Goal: Information Seeking & Learning: Learn about a topic

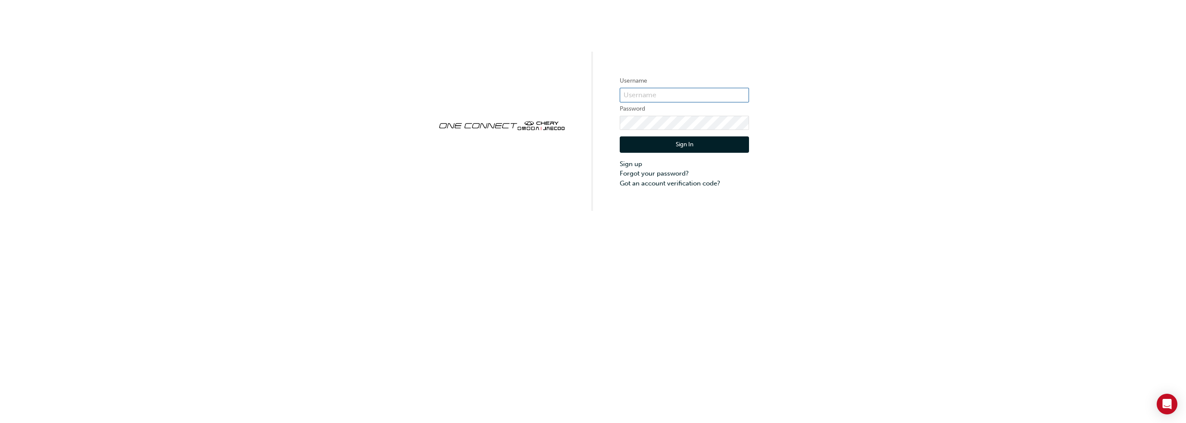
click at [649, 92] on input "text" at bounding box center [683, 95] width 129 height 15
type input "cma074"
click at [696, 146] on button "Sign In" at bounding box center [683, 145] width 129 height 16
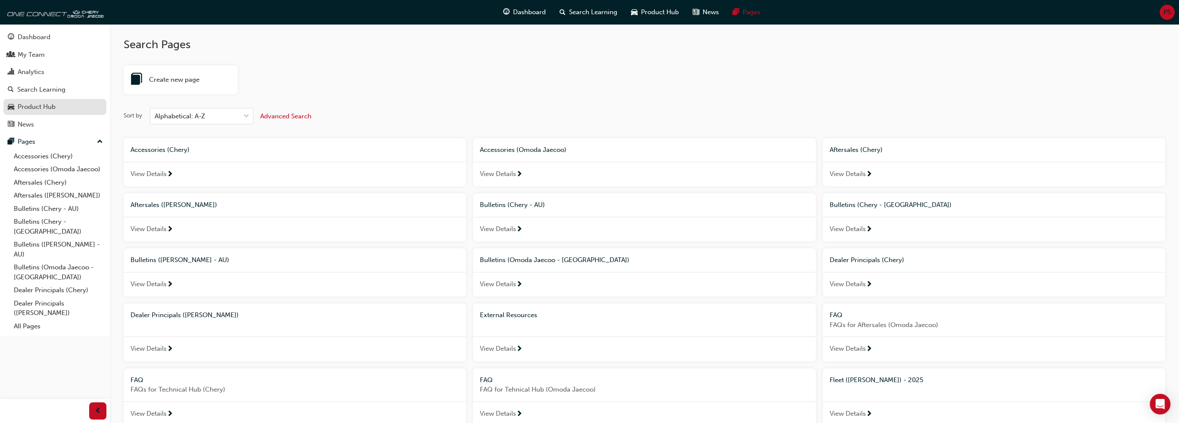
click at [36, 110] on div "Product Hub" at bounding box center [37, 107] width 38 height 10
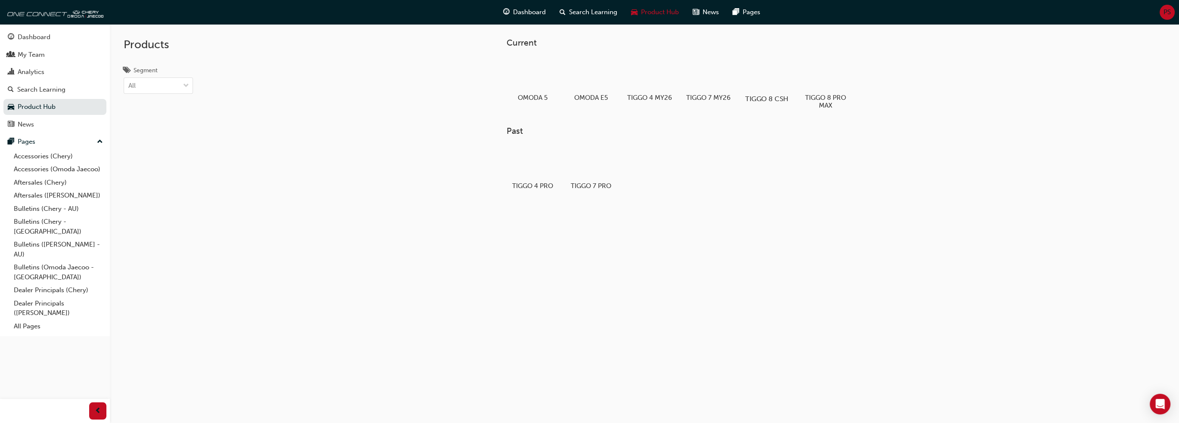
click at [775, 79] on div at bounding box center [767, 74] width 48 height 34
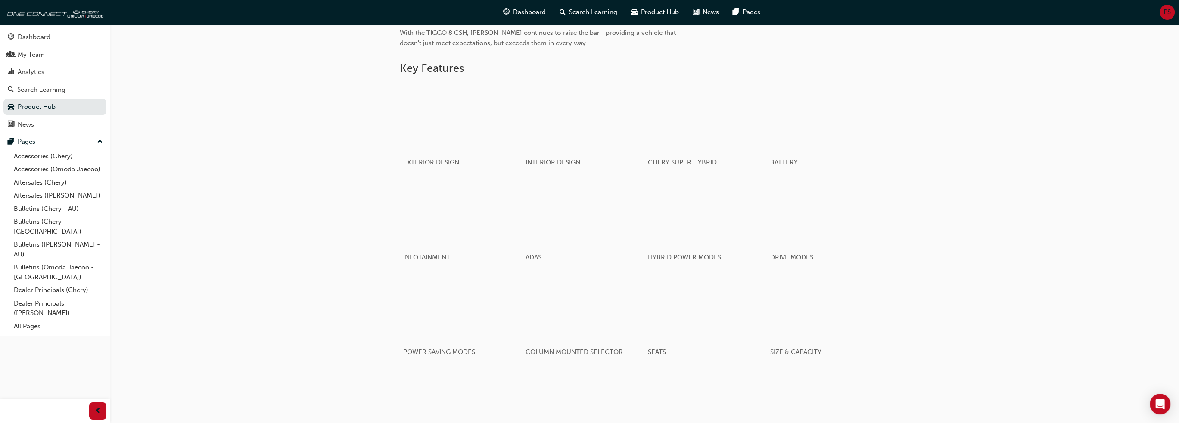
scroll to position [401, 0]
click at [34, 89] on div "Search Learning" at bounding box center [41, 90] width 48 height 10
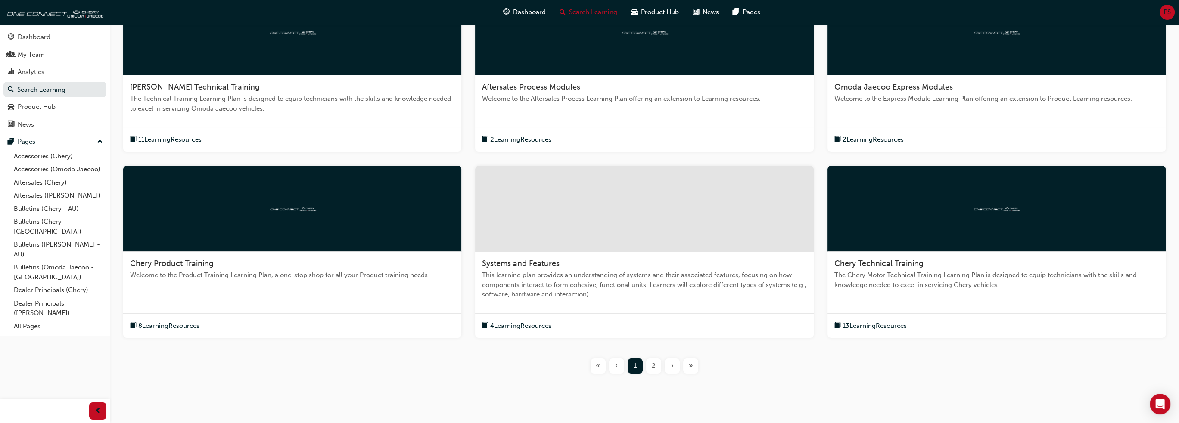
scroll to position [230, 0]
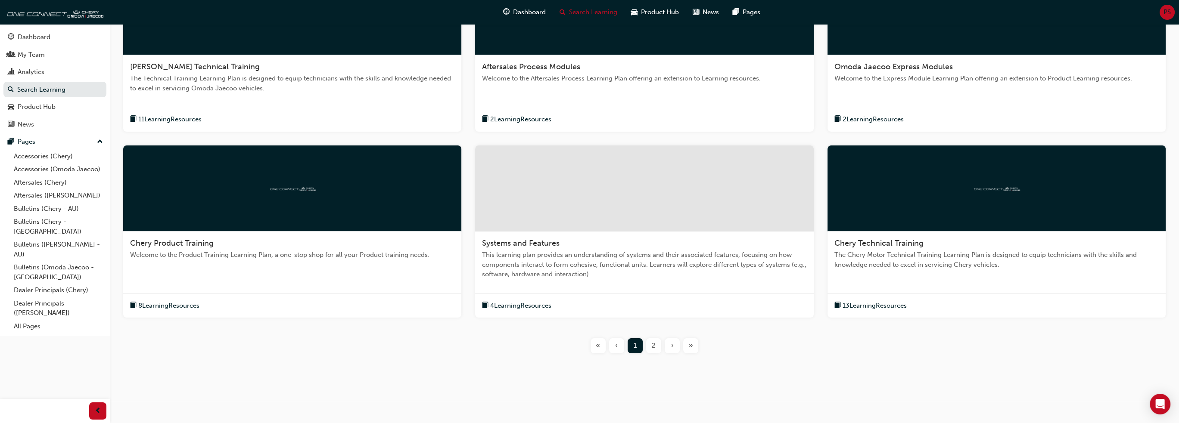
click at [653, 346] on span "2" at bounding box center [654, 346] width 4 height 10
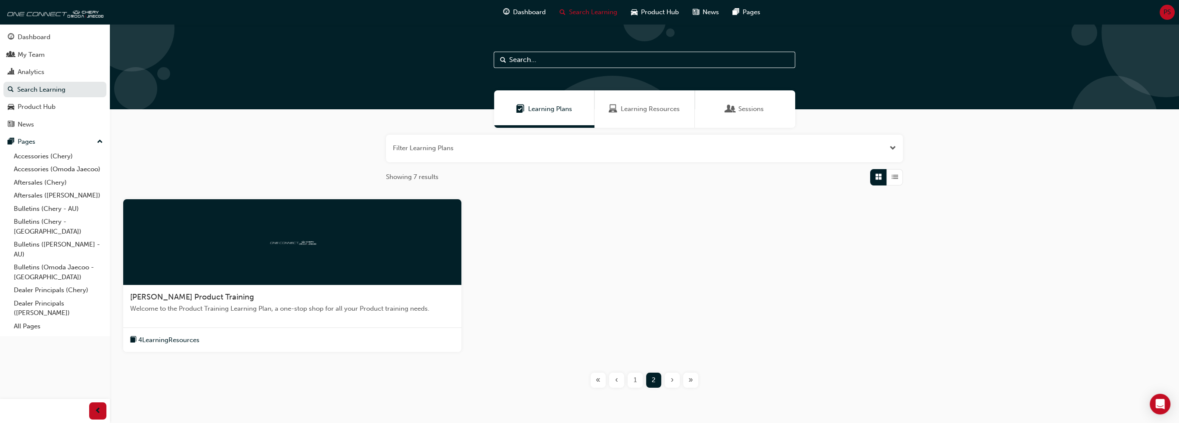
click at [653, 112] on span "Learning Resources" at bounding box center [650, 109] width 59 height 10
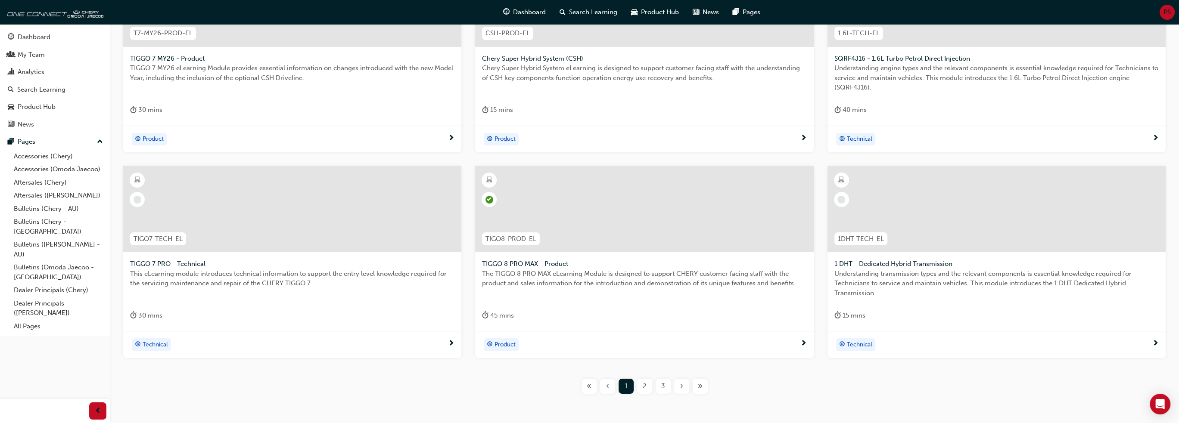
scroll to position [258, 0]
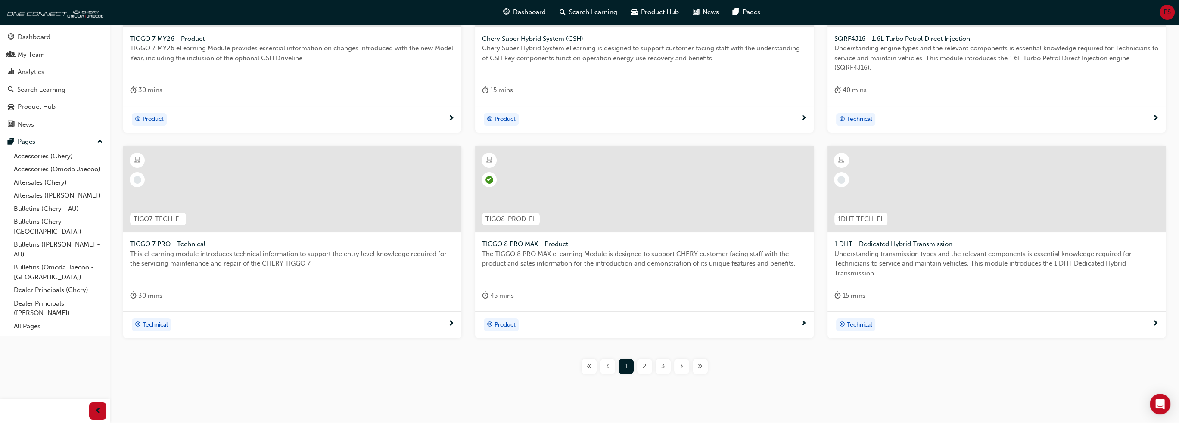
click at [645, 369] on span "2" at bounding box center [645, 367] width 4 height 10
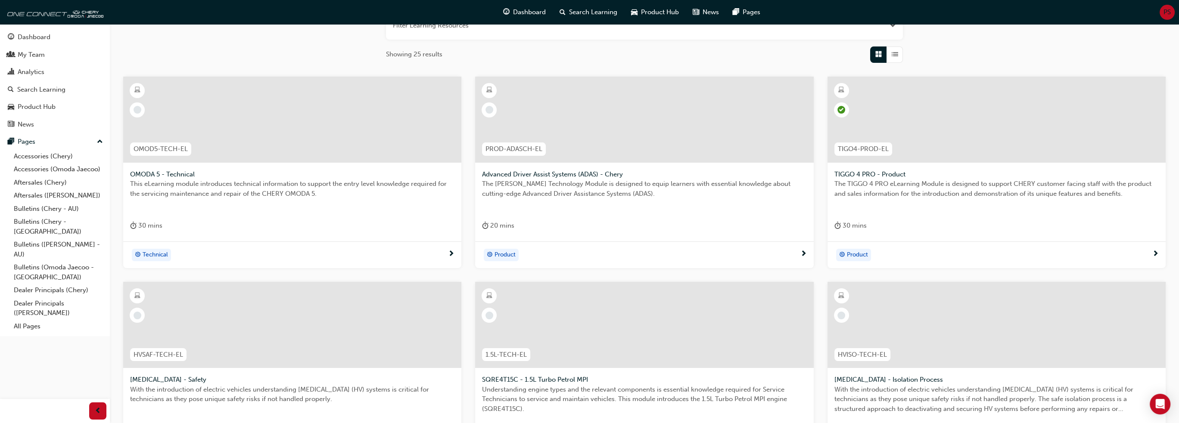
scroll to position [279, 0]
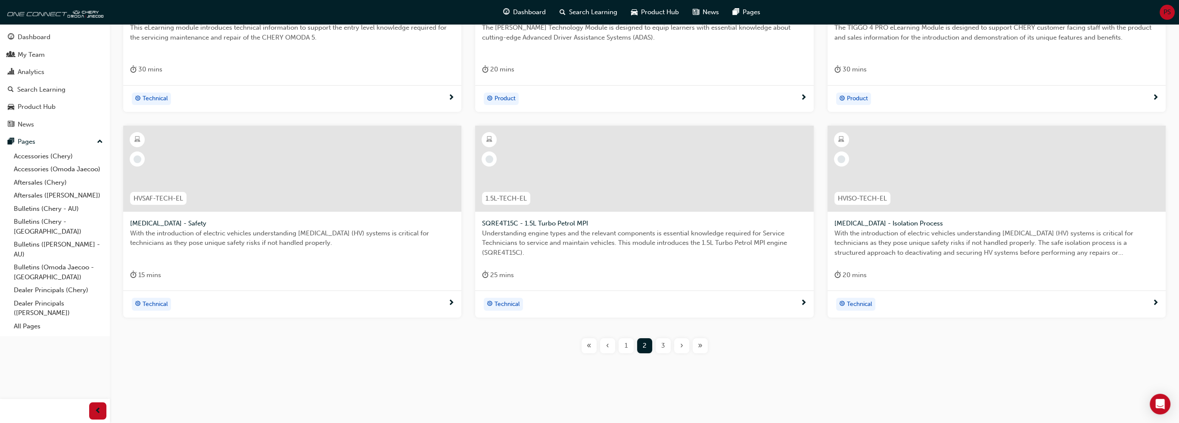
click at [662, 349] on span "3" at bounding box center [663, 346] width 4 height 10
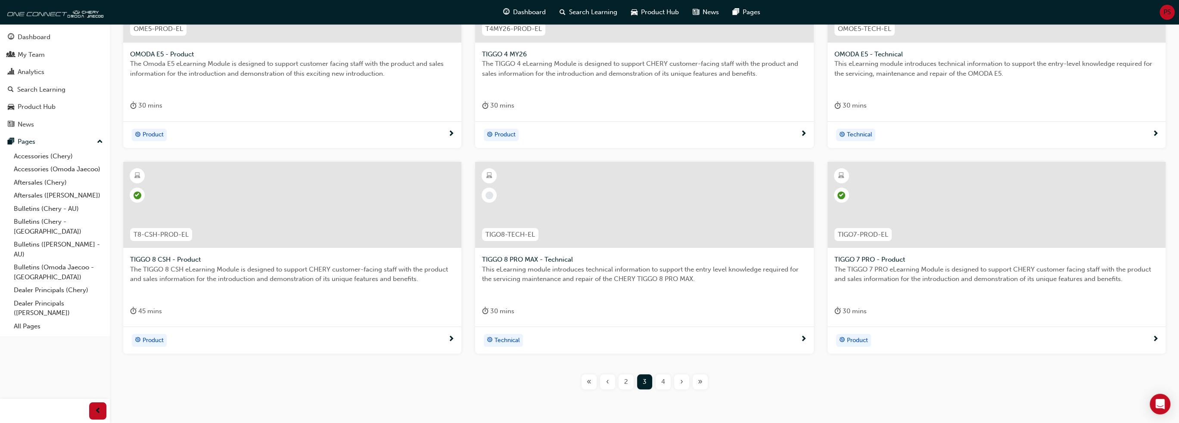
scroll to position [150, 0]
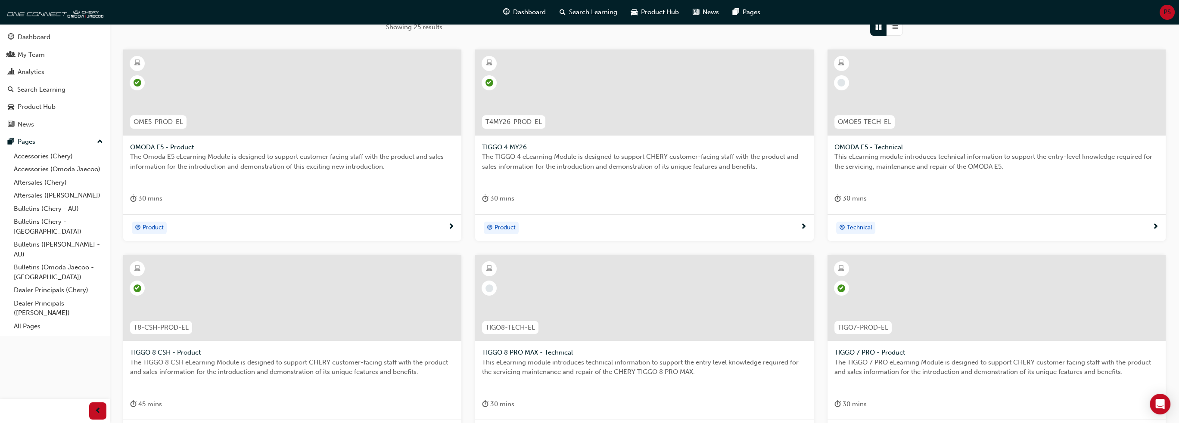
click at [358, 342] on article "T8-CSH-PROD-EL TIGGO 8 CSH - Product The TIGGO 8 CSH eLearning Module is design…" at bounding box center [292, 351] width 338 height 192
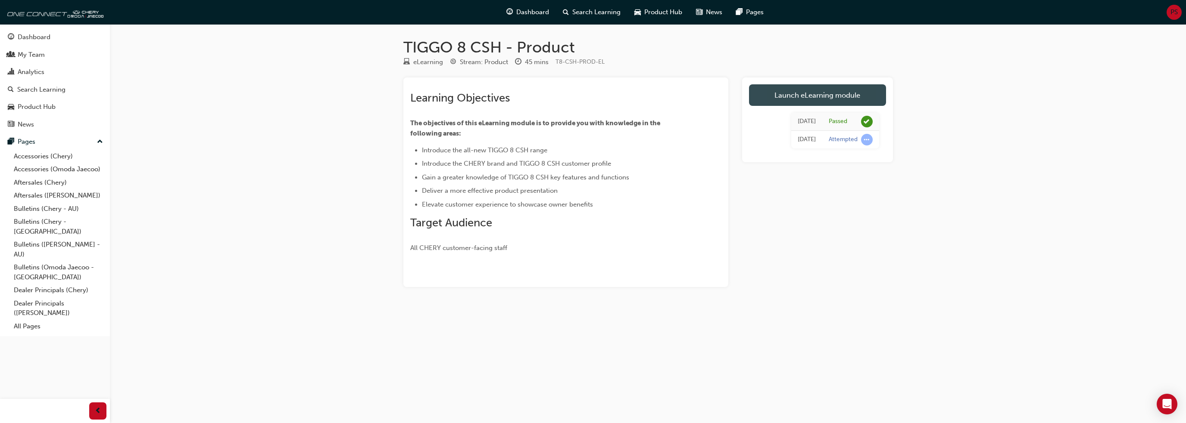
click at [842, 94] on link "Launch eLearning module" at bounding box center [817, 95] width 137 height 22
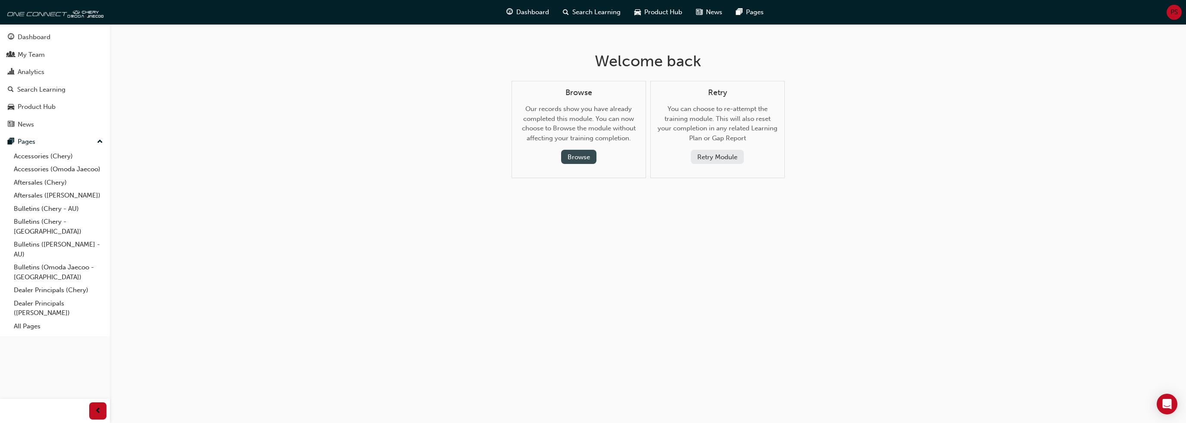
click at [580, 156] on button "Browse" at bounding box center [578, 157] width 35 height 14
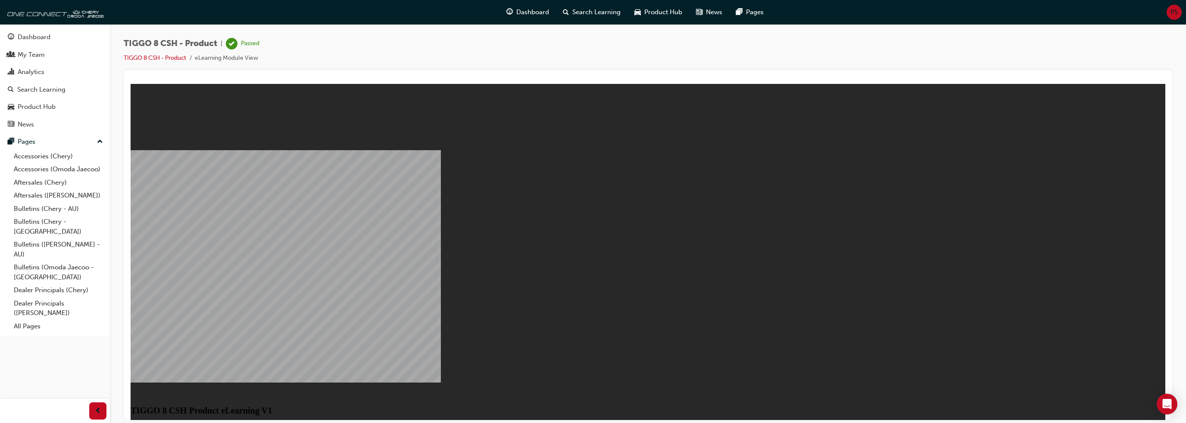
click at [163, 421] on button "Resume" at bounding box center [147, 426] width 33 height 10
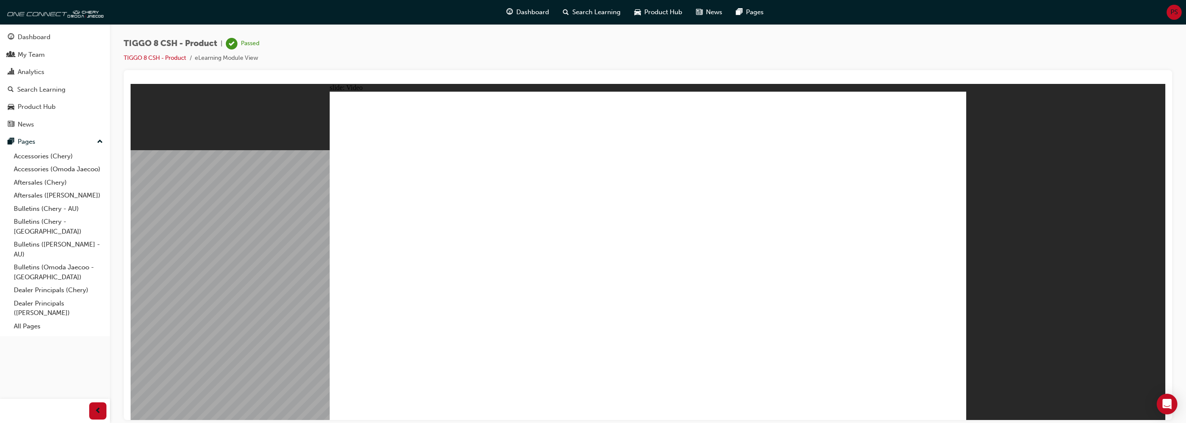
drag, startPoint x: 734, startPoint y: 257, endPoint x: 824, endPoint y: 293, distance: 96.5
drag, startPoint x: 706, startPoint y: 262, endPoint x: 653, endPoint y: 273, distance: 54.6
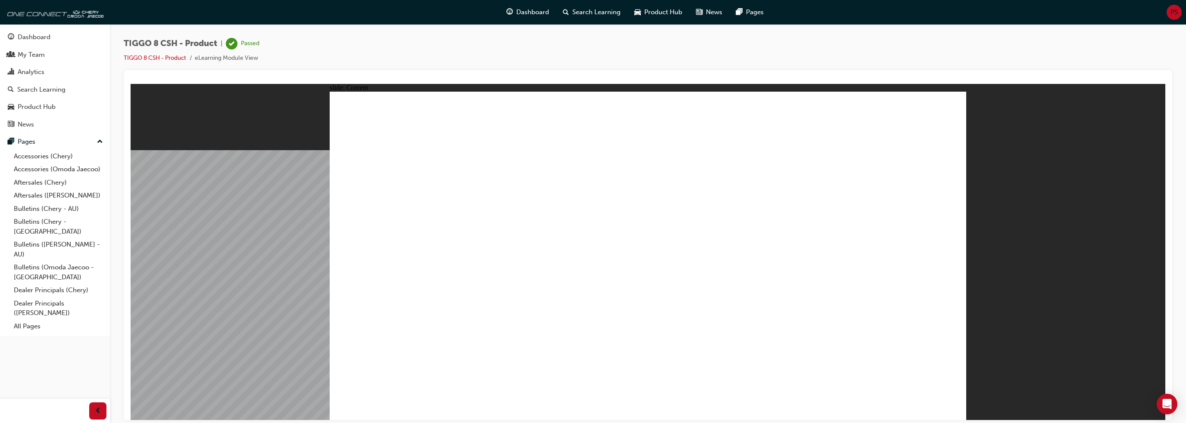
drag, startPoint x: 825, startPoint y: 166, endPoint x: 820, endPoint y: 171, distance: 6.7
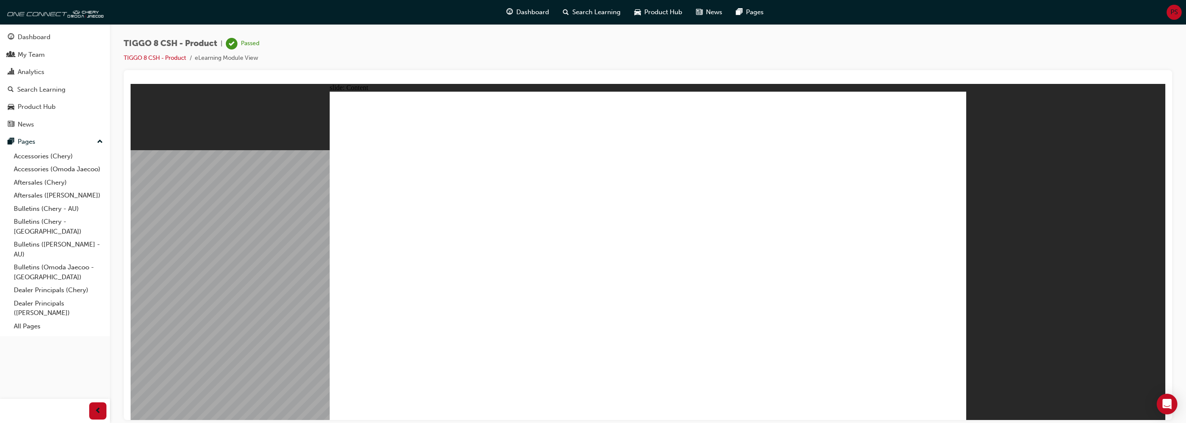
drag, startPoint x: 852, startPoint y: 175, endPoint x: 940, endPoint y: 322, distance: 171.4
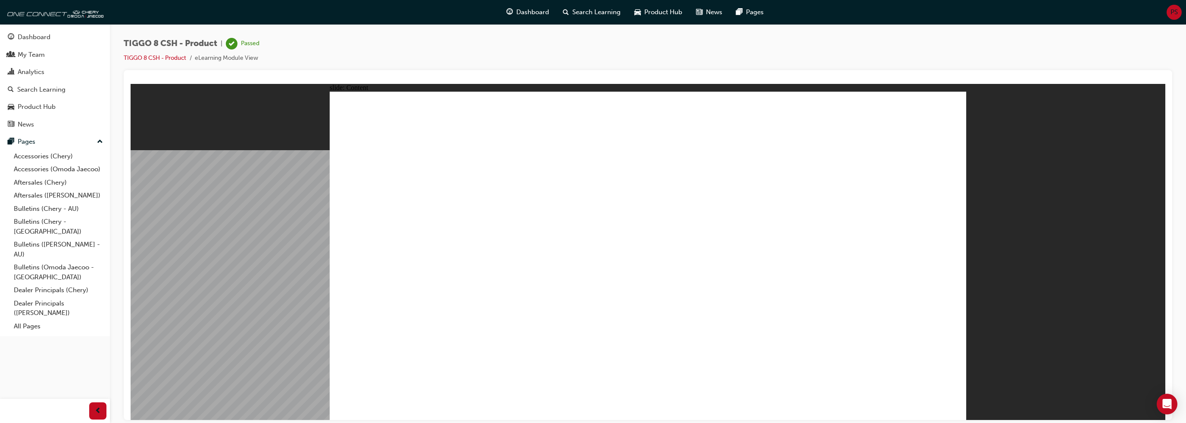
drag, startPoint x: 724, startPoint y: 367, endPoint x: 731, endPoint y: 368, distance: 7.3
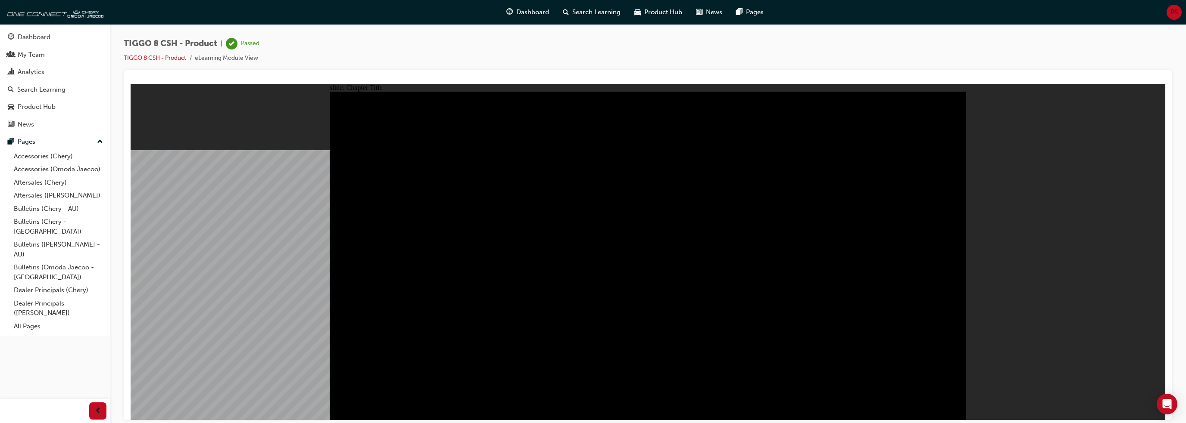
drag, startPoint x: 747, startPoint y: 154, endPoint x: 745, endPoint y: 159, distance: 5.3
drag, startPoint x: 490, startPoint y: 337, endPoint x: 496, endPoint y: 337, distance: 6.5
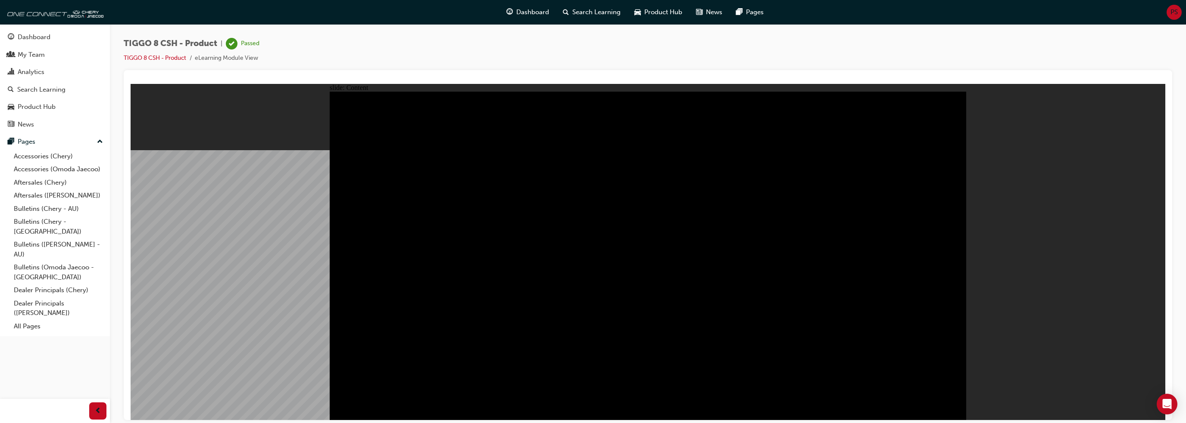
drag, startPoint x: 853, startPoint y: 230, endPoint x: 852, endPoint y: 247, distance: 17.3
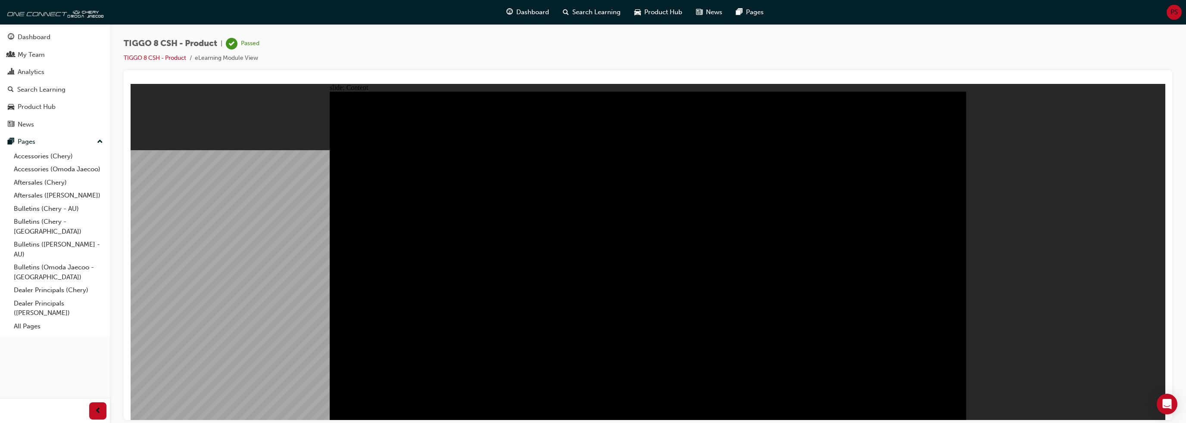
drag, startPoint x: 951, startPoint y: 405, endPoint x: 942, endPoint y: 406, distance: 9.1
